Goal: Transaction & Acquisition: Purchase product/service

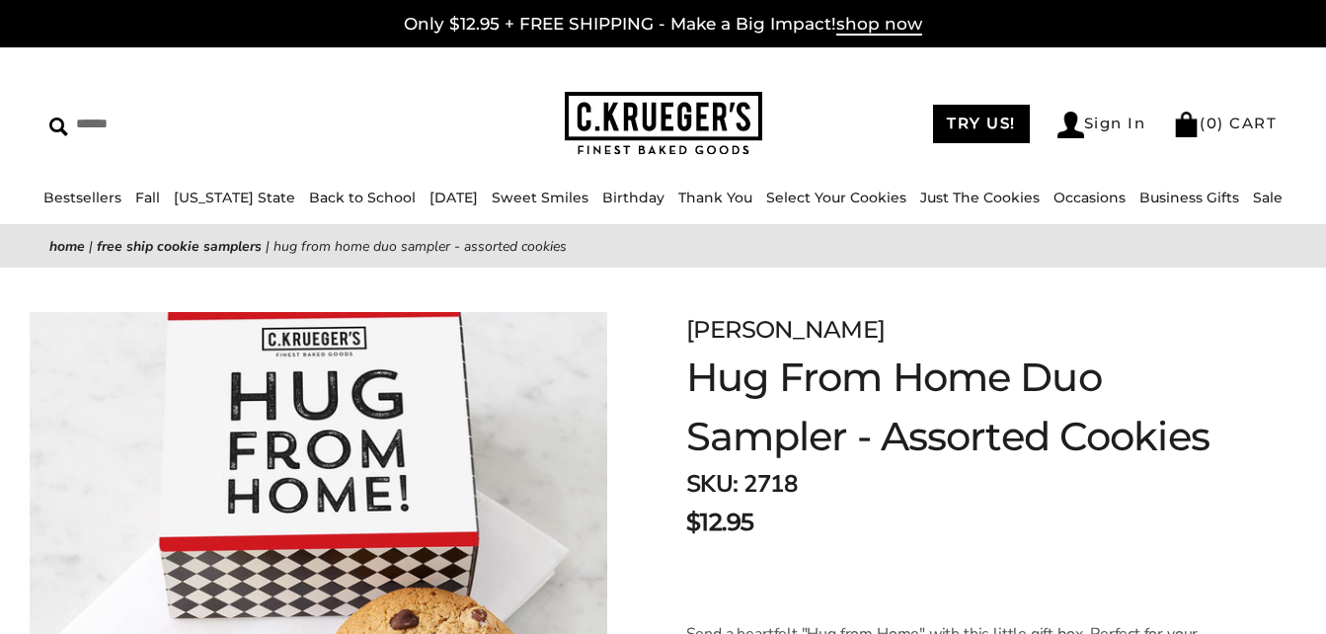
click at [480, 366] on img at bounding box center [319, 579] width 578 height 535
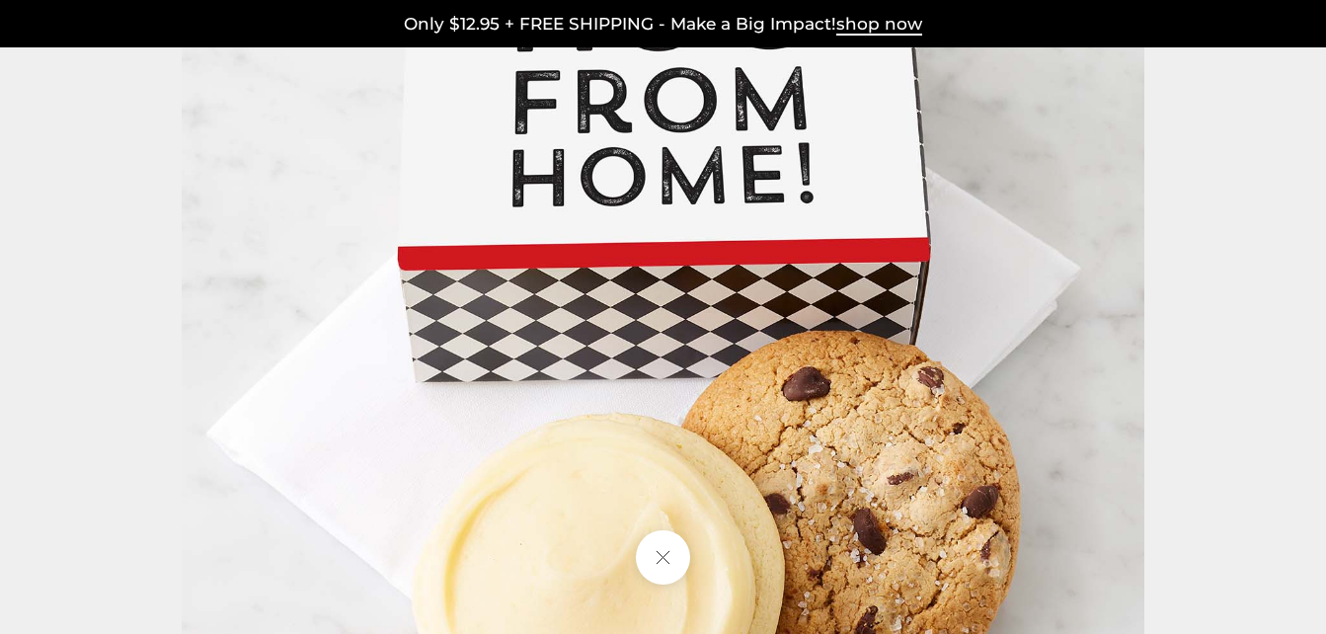
click at [477, 366] on div at bounding box center [1189, 317] width 2015 height 963
click at [412, 389] on img at bounding box center [663, 317] width 963 height 963
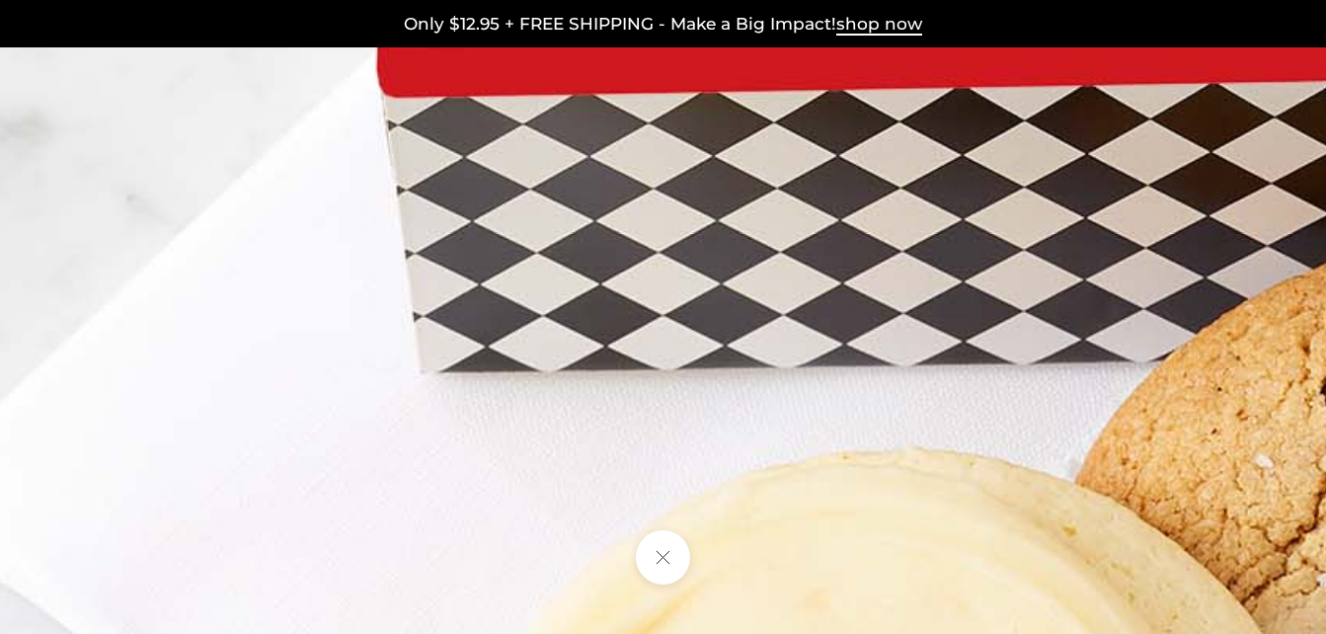
click at [399, 390] on img at bounding box center [1030, 213] width 2370 height 2370
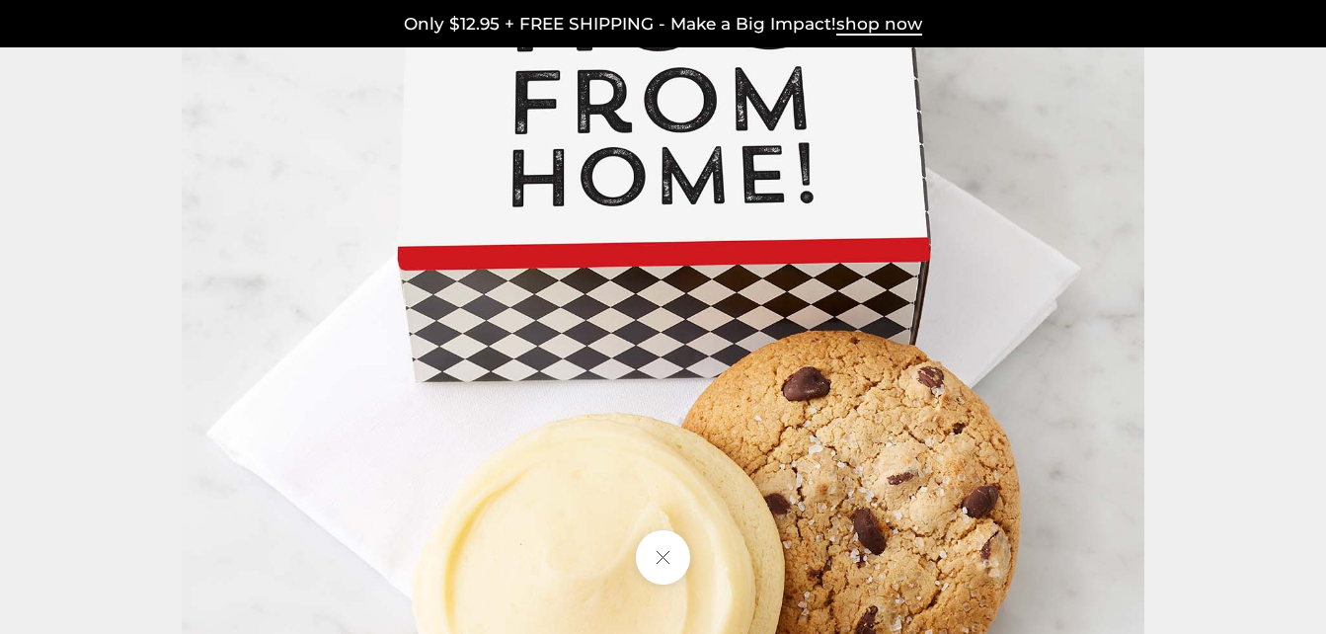
click at [381, 394] on img at bounding box center [663, 317] width 963 height 963
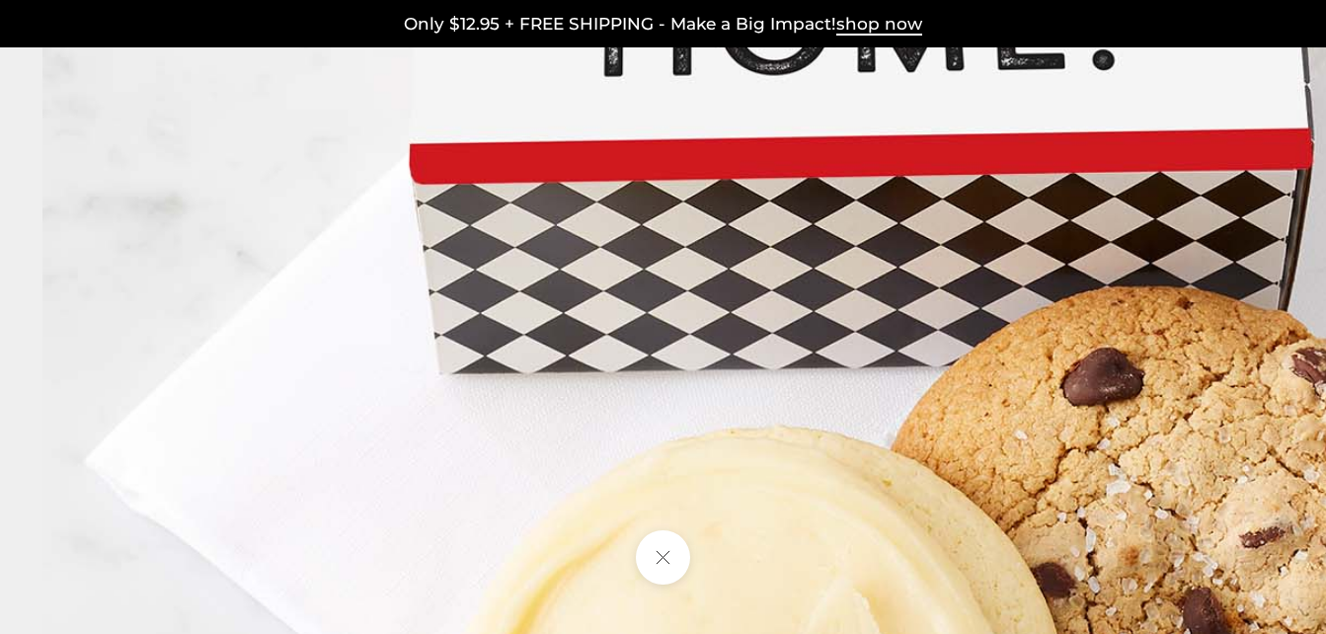
click at [379, 395] on img at bounding box center [858, 263] width 1633 height 1633
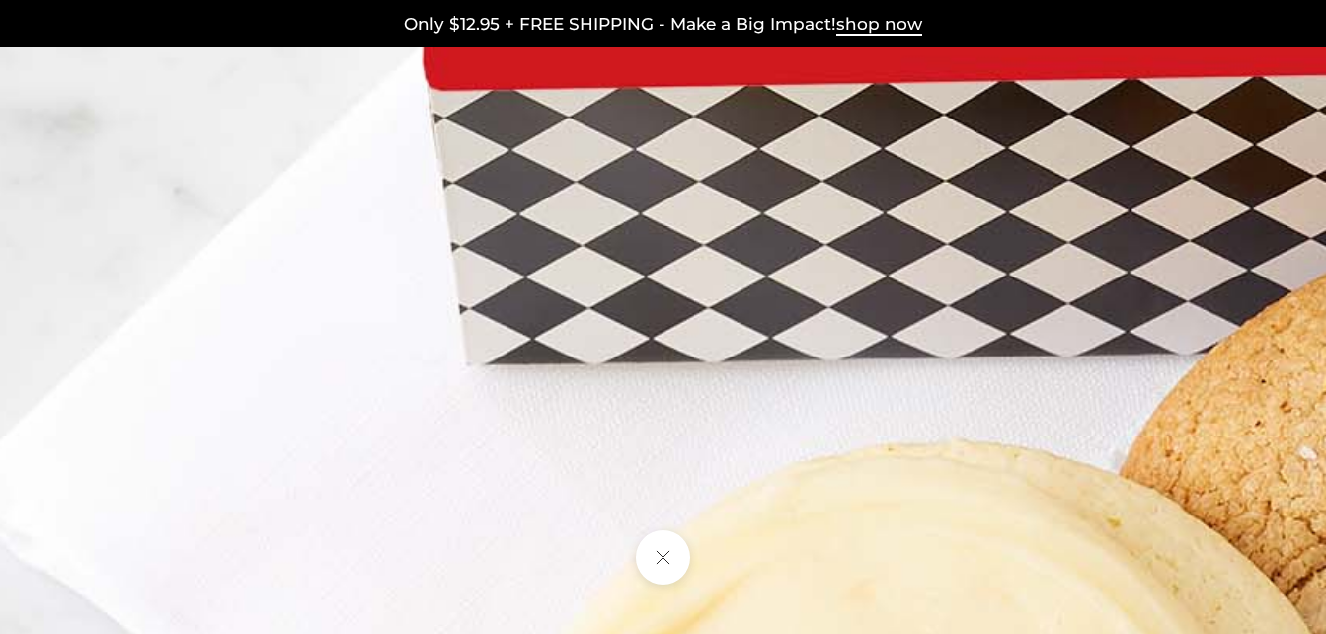
drag, startPoint x: 379, startPoint y: 395, endPoint x: 358, endPoint y: 402, distance: 21.9
click at [376, 397] on img at bounding box center [1074, 205] width 2363 height 2363
click at [358, 402] on img at bounding box center [1074, 205] width 2363 height 2363
click at [357, 402] on img at bounding box center [1073, 205] width 2363 height 2363
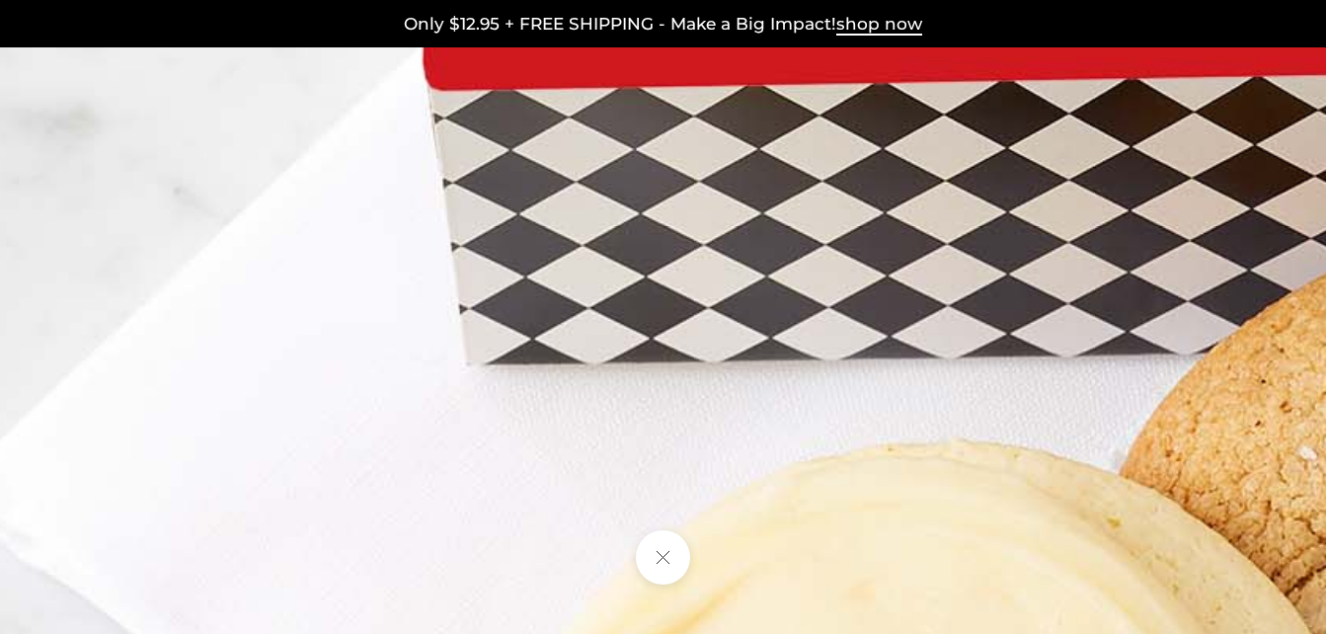
click at [357, 402] on img at bounding box center [1073, 205] width 2363 height 2363
drag, startPoint x: 357, startPoint y: 402, endPoint x: 307, endPoint y: 418, distance: 52.8
click at [356, 402] on img at bounding box center [1073, 205] width 2363 height 2363
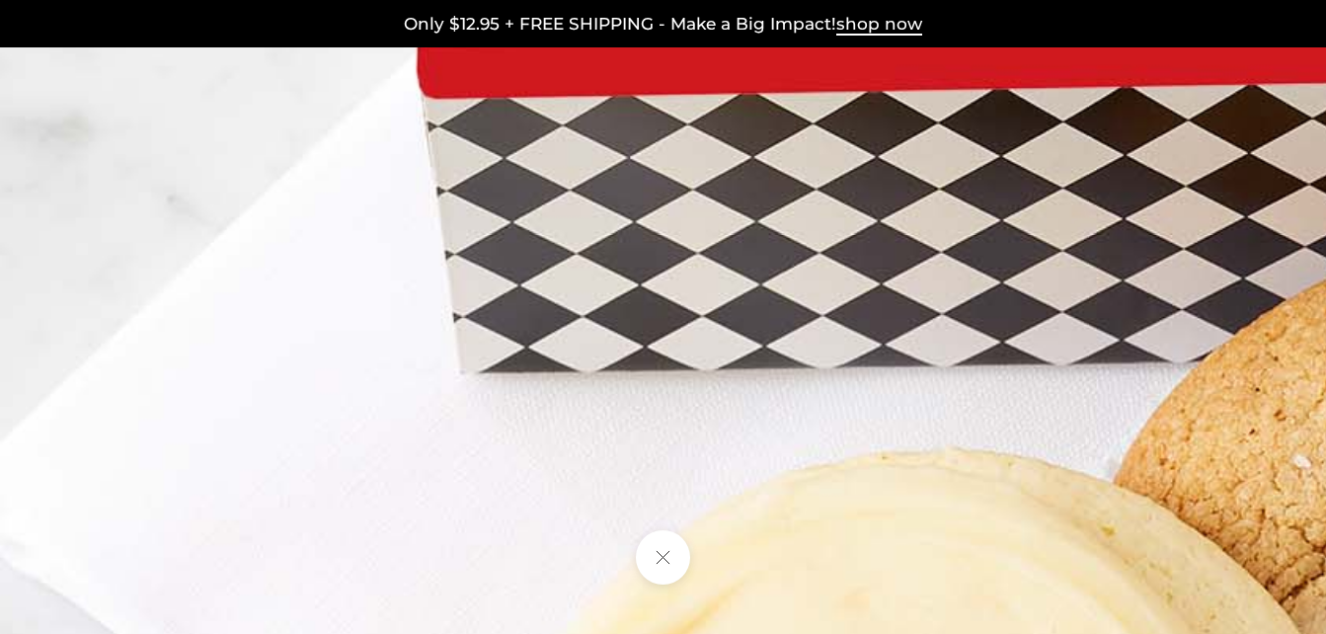
drag, startPoint x: 307, startPoint y: 418, endPoint x: 276, endPoint y: 430, distance: 33.8
click at [288, 424] on img at bounding box center [1068, 214] width 2364 height 2364
click at [276, 429] on img at bounding box center [1068, 214] width 2364 height 2364
click at [276, 430] on img at bounding box center [1068, 214] width 2364 height 2364
drag, startPoint x: 276, startPoint y: 430, endPoint x: 259, endPoint y: 436, distance: 17.8
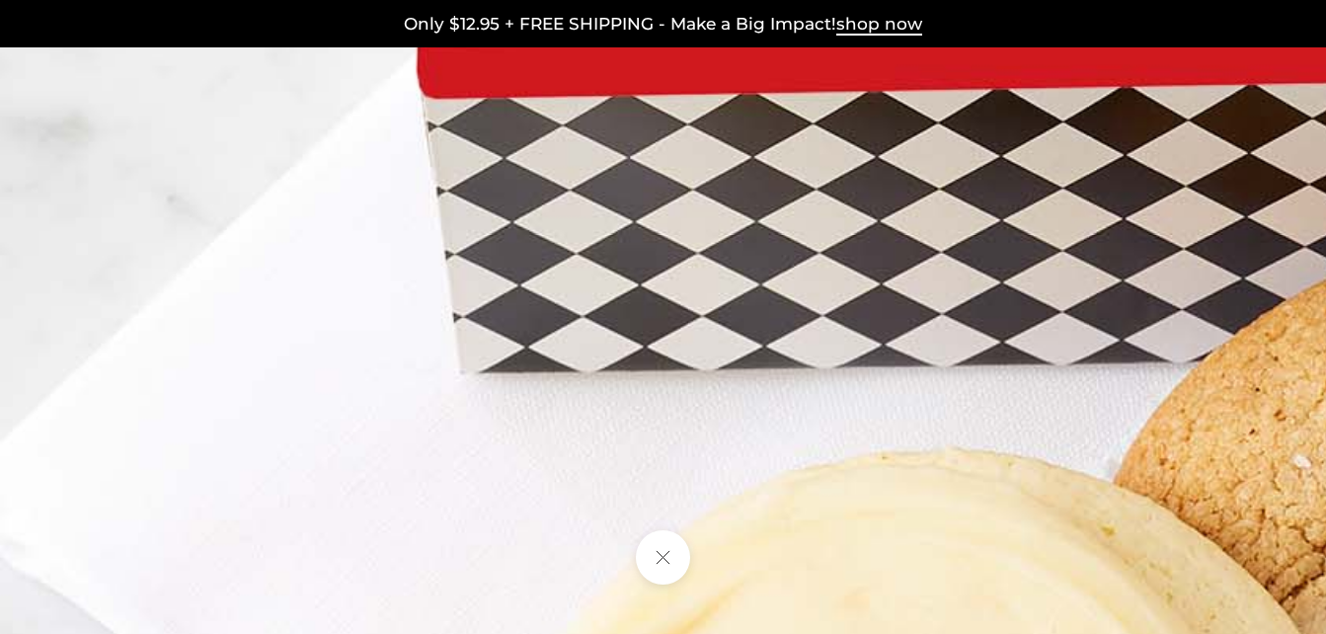
click at [274, 430] on img at bounding box center [1068, 214] width 2364 height 2364
click at [261, 435] on img at bounding box center [1068, 214] width 2364 height 2364
drag, startPoint x: 257, startPoint y: 436, endPoint x: 238, endPoint y: 443, distance: 20.4
click at [247, 439] on img at bounding box center [1068, 214] width 2364 height 2364
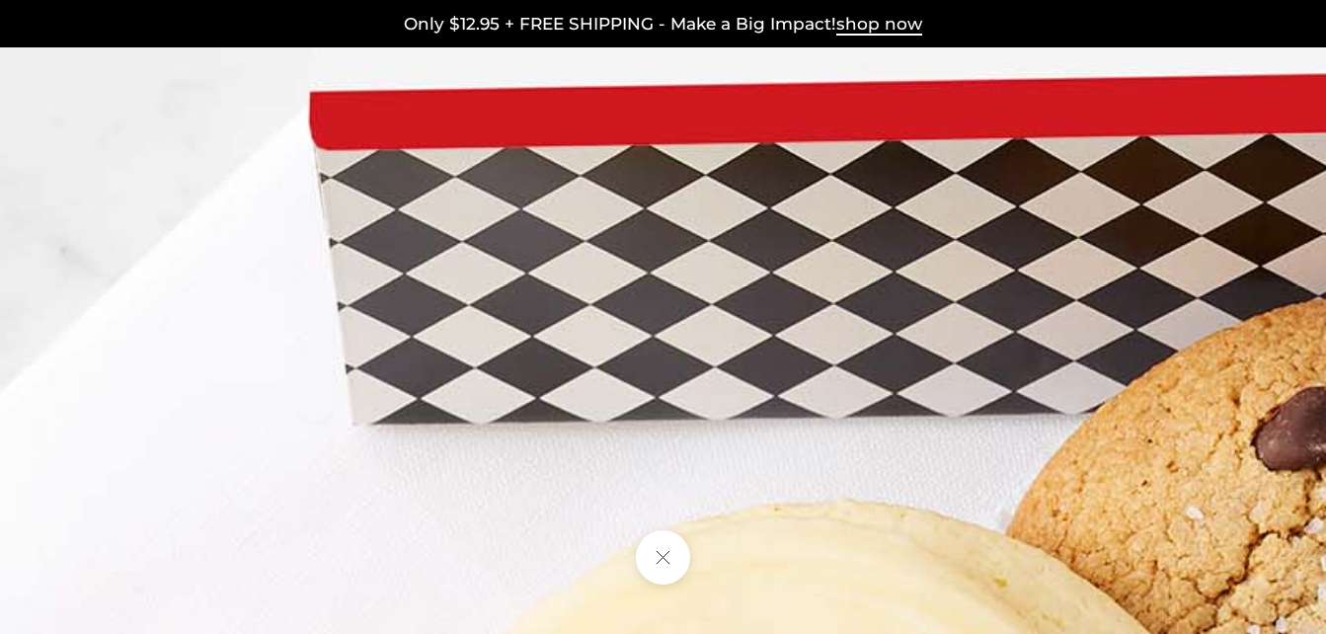
drag, startPoint x: 230, startPoint y: 446, endPoint x: 105, endPoint y: 496, distance: 134.8
click at [105, 496] on img at bounding box center [961, 266] width 2364 height 2364
